Goal: Task Accomplishment & Management: Complete application form

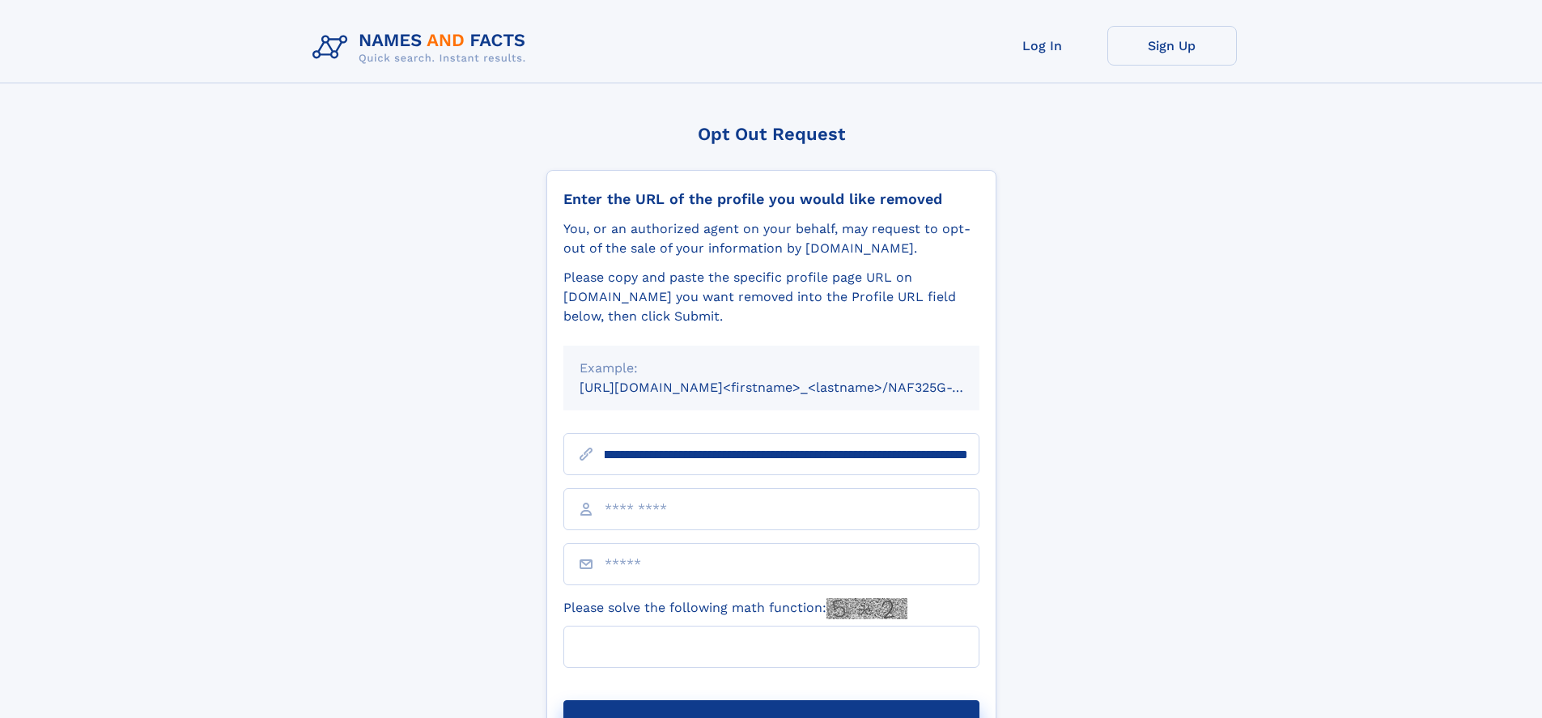
scroll to position [0, 173]
type input "**********"
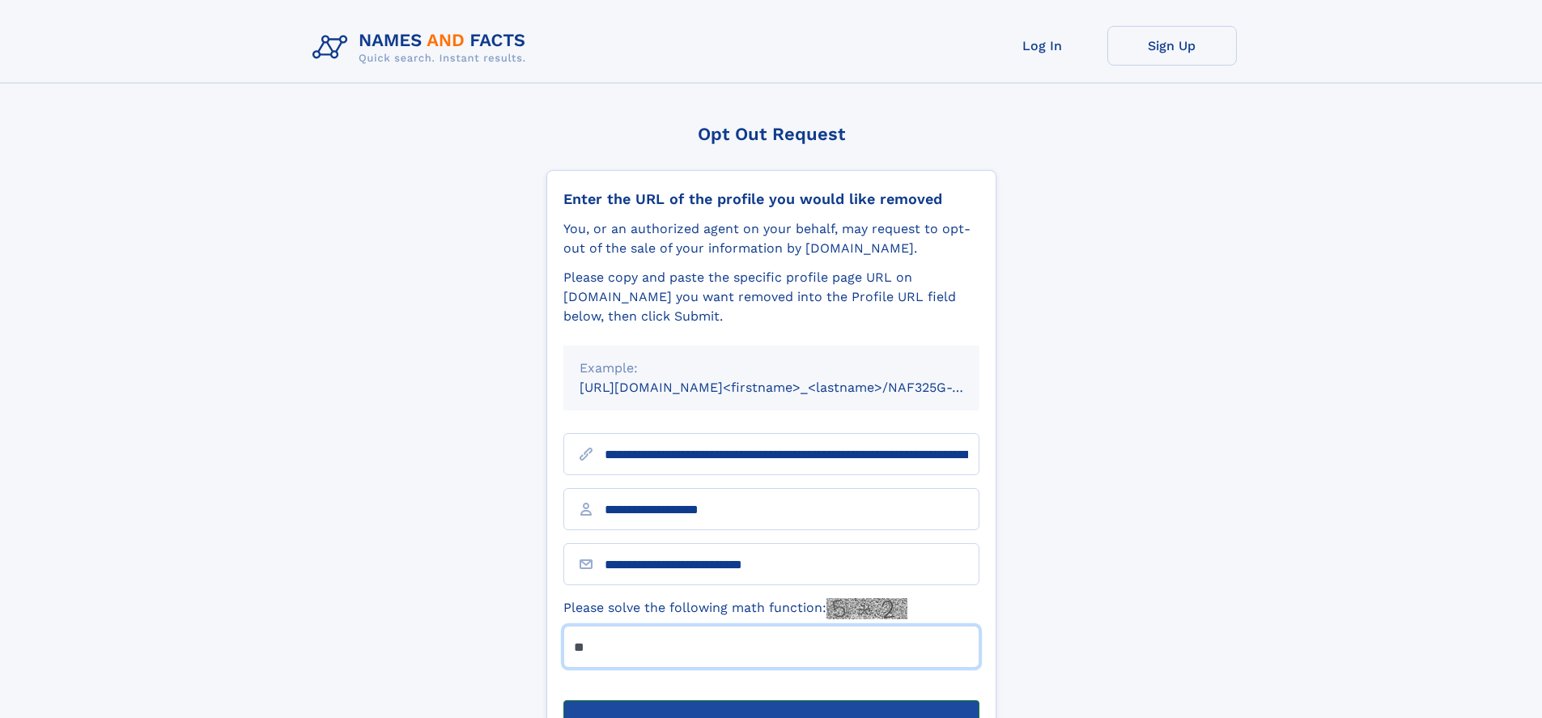
type input "**"
click at [771, 700] on button "Submit Opt Out Request" at bounding box center [772, 726] width 416 height 52
